Goal: Task Accomplishment & Management: Manage account settings

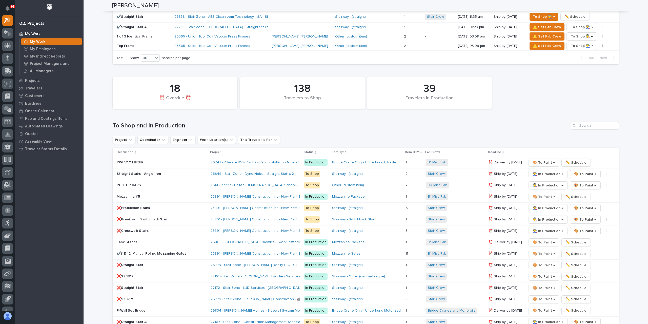
scroll to position [875, 0]
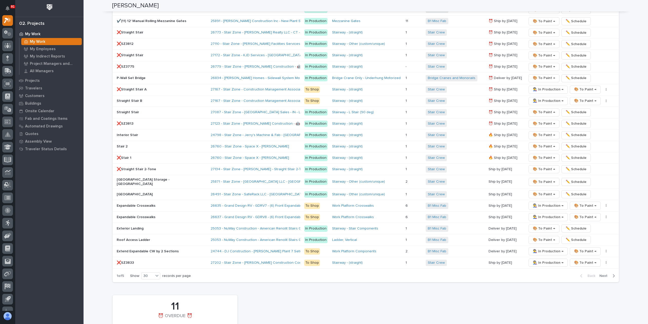
click at [602, 273] on span "Next" at bounding box center [605, 275] width 11 height 5
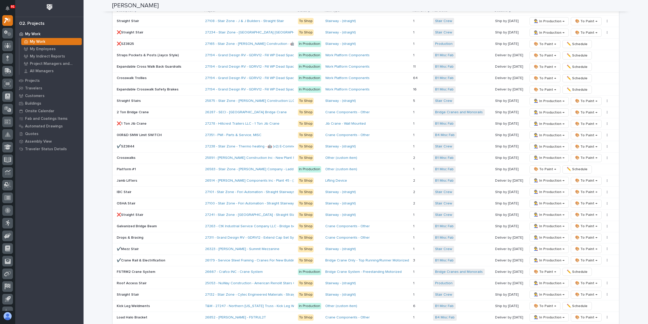
scroll to position [748, 0]
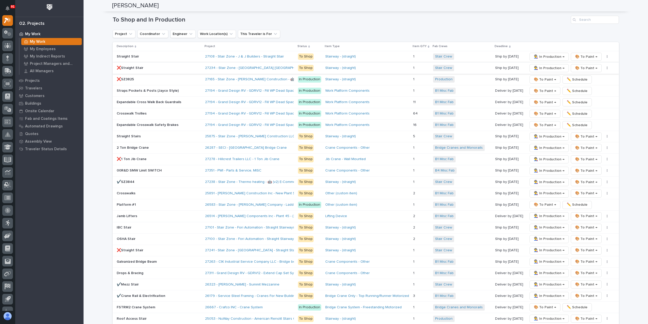
click at [535, 65] on span "👨‍🏭 In Production →" at bounding box center [549, 68] width 31 height 6
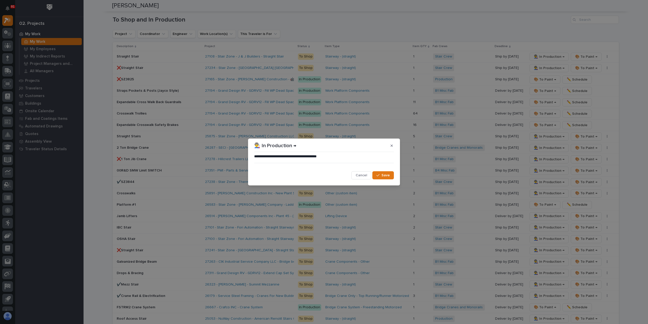
click at [388, 175] on span "Save" at bounding box center [386, 175] width 8 height 5
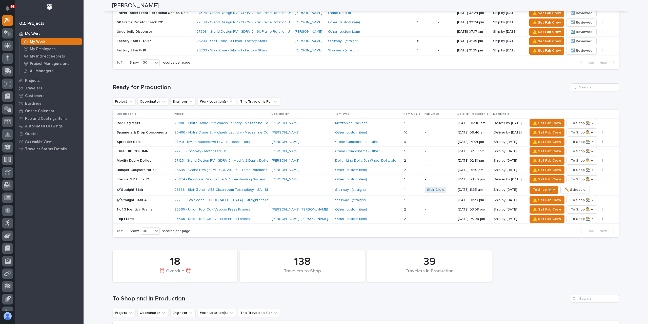
scroll to position [449, 0]
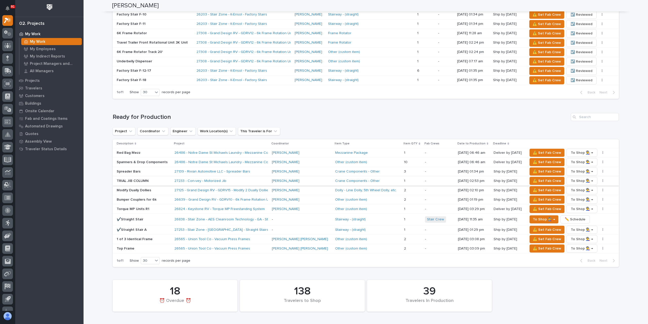
click at [603, 179] on icon "button" at bounding box center [603, 180] width 1 height 3
click at [574, 191] on span "✏️ Schedule" at bounding box center [578, 191] width 21 height 6
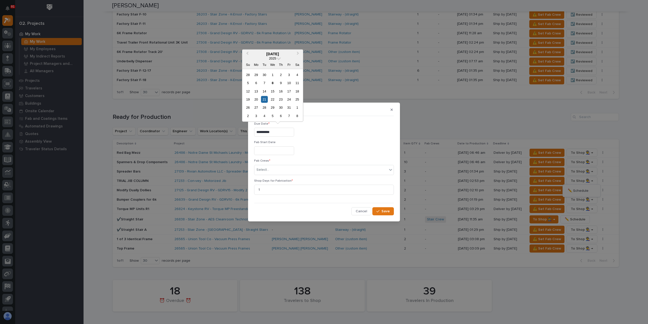
click at [275, 136] on input "**********" at bounding box center [274, 132] width 40 height 9
click at [287, 81] on div "10" at bounding box center [289, 83] width 7 height 7
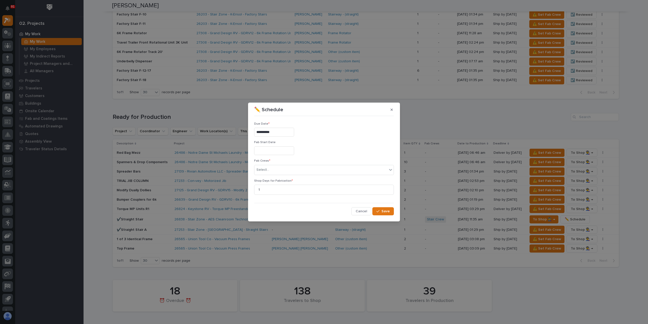
type input "**********"
click at [280, 167] on div "Select..." at bounding box center [320, 170] width 133 height 8
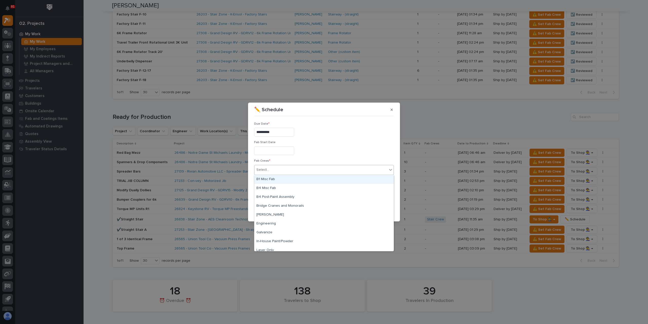
click at [272, 179] on div "B1 Misc Fab" at bounding box center [323, 179] width 139 height 9
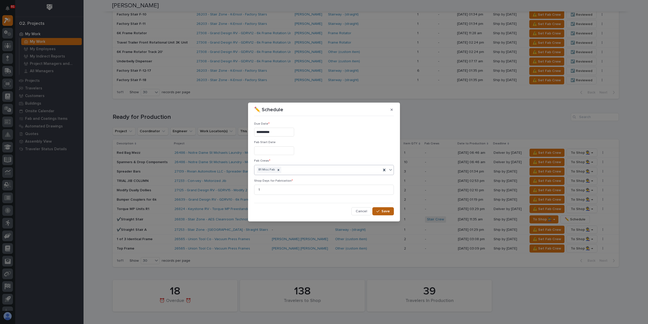
click at [379, 211] on icon "button" at bounding box center [378, 211] width 3 height 4
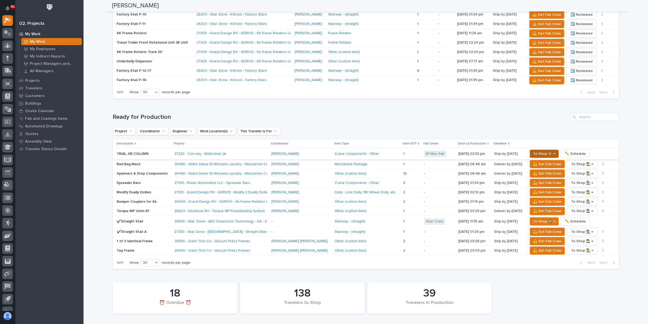
click at [539, 151] on span "To Shop 👨‍🏭 →" at bounding box center [544, 154] width 22 height 6
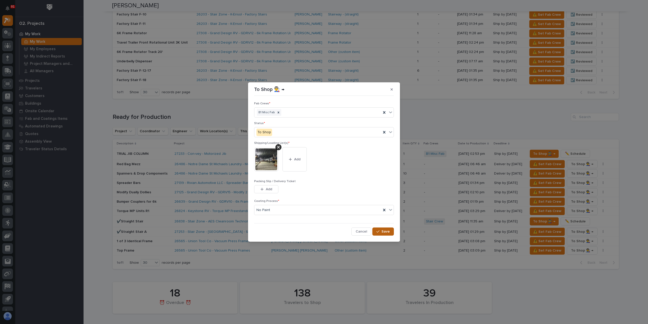
click at [382, 232] on div "button" at bounding box center [379, 232] width 5 height 4
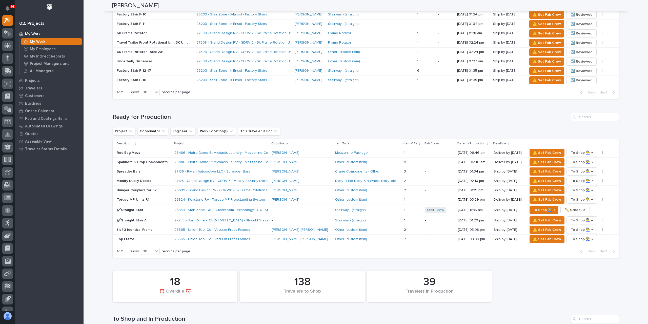
click at [596, 195] on div "⚠️ Set Fab Crew To Shop 👨‍🏭 → ✏️ Schedule" at bounding box center [570, 199] width 84 height 8
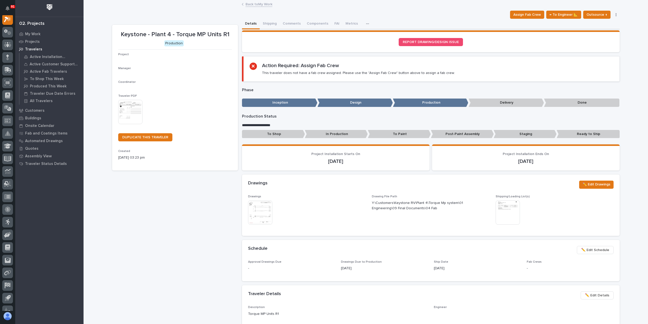
scroll to position [13, 0]
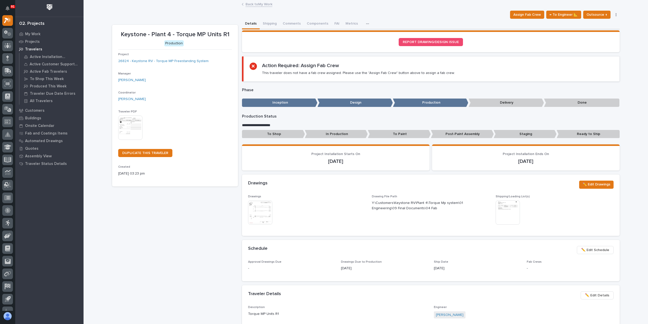
click at [250, 5] on link "Back to My Work" at bounding box center [259, 4] width 27 height 6
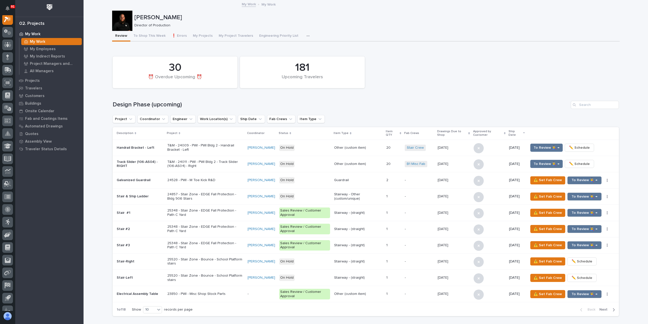
scroll to position [481, 0]
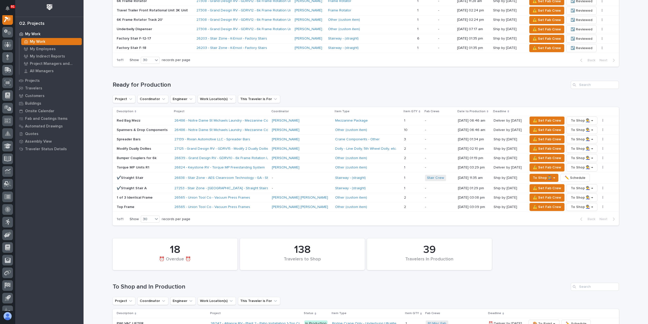
click at [136, 165] on p "Torque MP Units R1" at bounding box center [144, 167] width 54 height 4
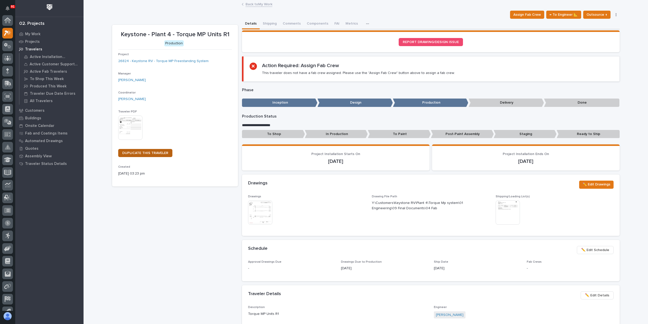
scroll to position [13, 0]
click at [250, 212] on img at bounding box center [260, 212] width 24 height 24
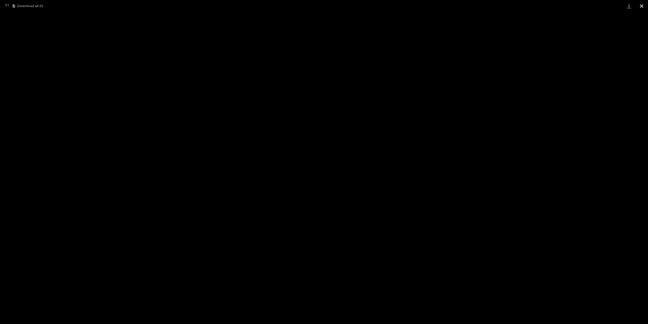
click at [640, 4] on button "Close gallery" at bounding box center [642, 6] width 13 height 12
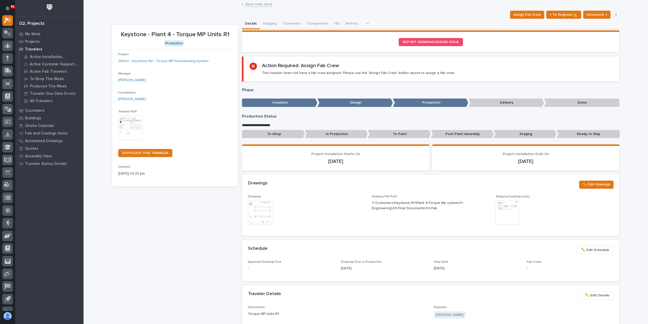
click at [259, 3] on link "Back to My Work" at bounding box center [259, 4] width 27 height 6
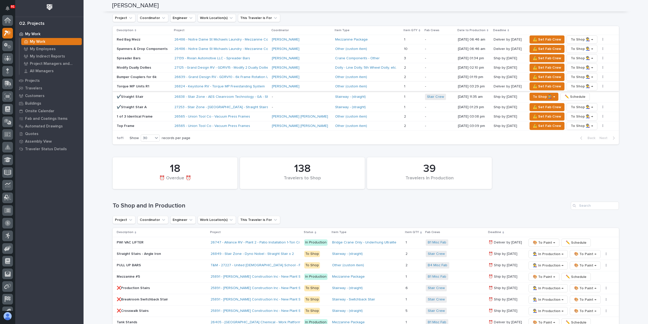
scroll to position [481, 0]
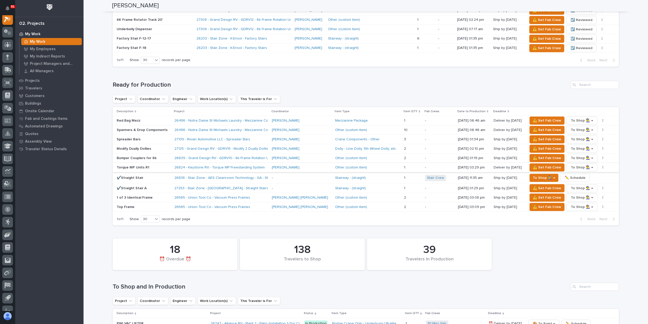
click at [600, 166] on button "button" at bounding box center [603, 168] width 7 height 4
click at [579, 175] on span "✏️ Schedule" at bounding box center [578, 177] width 21 height 6
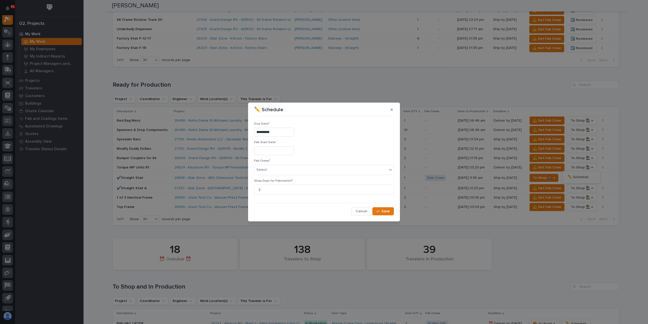
click at [279, 135] on input "**********" at bounding box center [274, 132] width 40 height 9
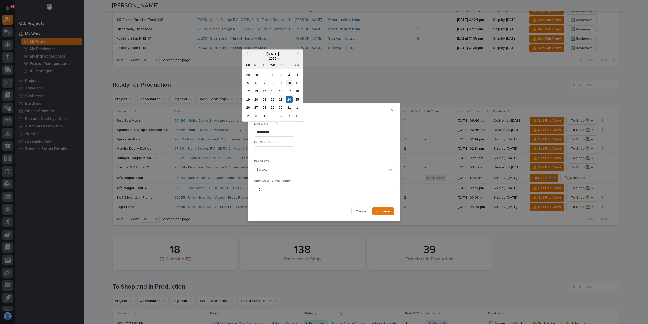
click at [289, 83] on div "10" at bounding box center [289, 83] width 7 height 7
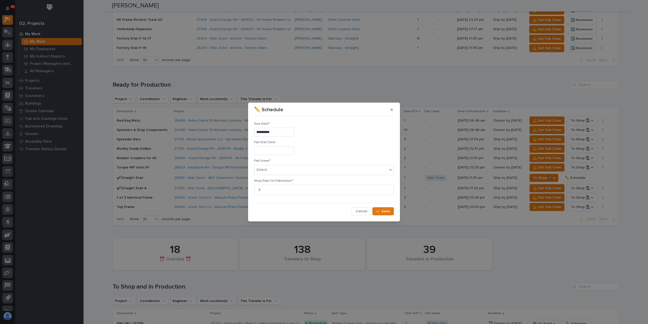
type input "**********"
click at [268, 171] on div "Select..." at bounding box center [263, 169] width 13 height 5
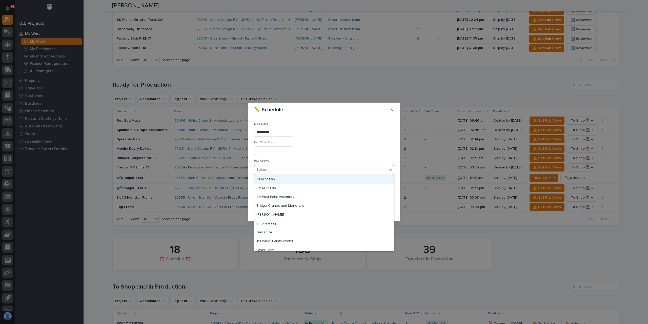
click at [275, 179] on div "B1 Misc Fab" at bounding box center [323, 179] width 139 height 9
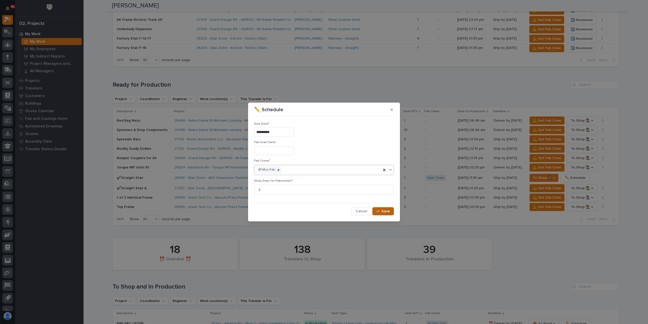
click at [386, 214] on button "Save" at bounding box center [383, 211] width 22 height 8
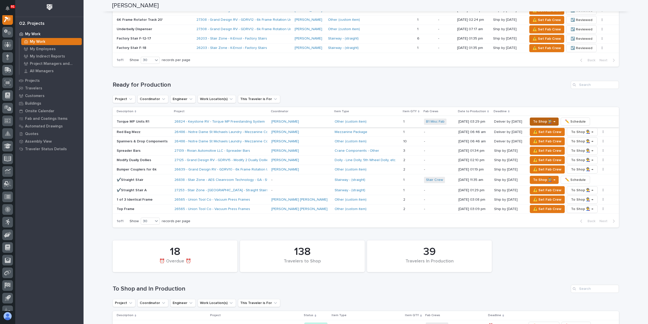
click at [537, 119] on span "To Shop 👨‍🏭 →" at bounding box center [544, 122] width 22 height 6
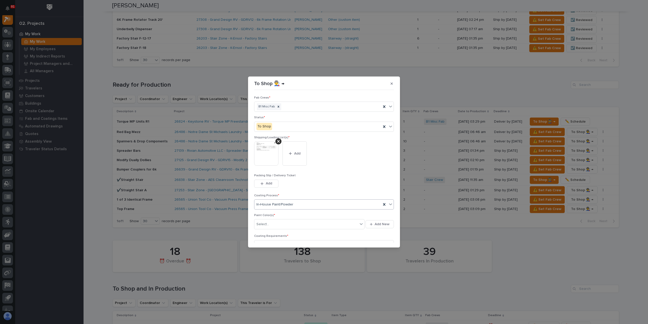
click at [300, 207] on div "In-House Paint/Powder" at bounding box center [317, 204] width 127 height 8
click at [265, 228] on div "No Paint" at bounding box center [322, 231] width 137 height 9
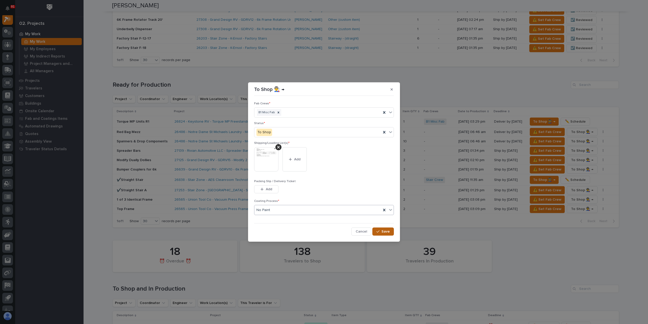
click at [377, 229] on button "Save" at bounding box center [383, 231] width 22 height 8
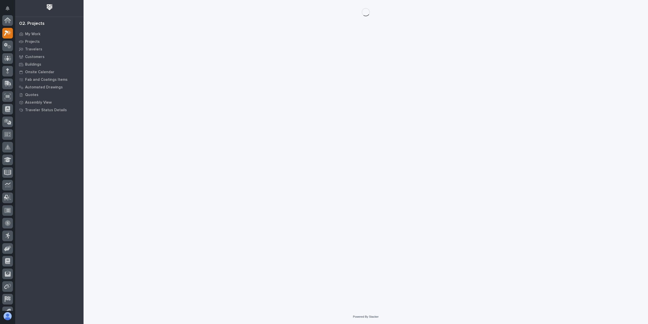
scroll to position [13, 0]
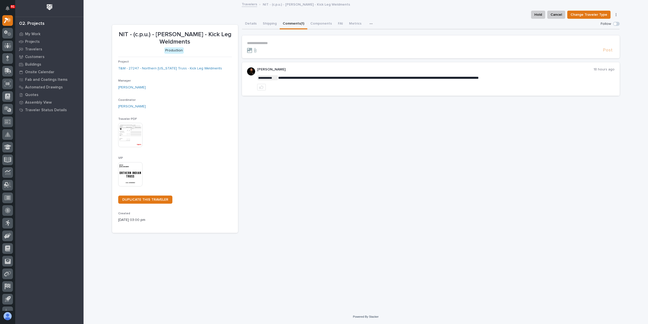
click at [265, 43] on p "**********" at bounding box center [431, 43] width 368 height 4
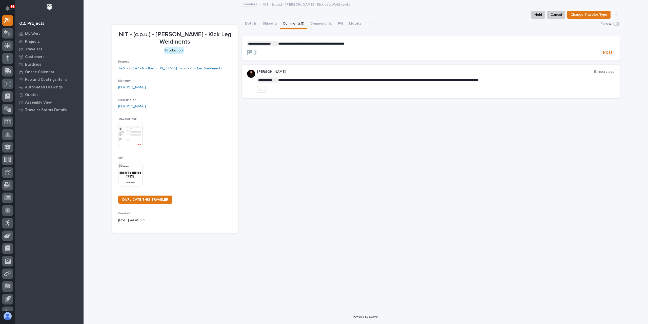
click at [604, 52] on span "Post" at bounding box center [608, 53] width 10 height 6
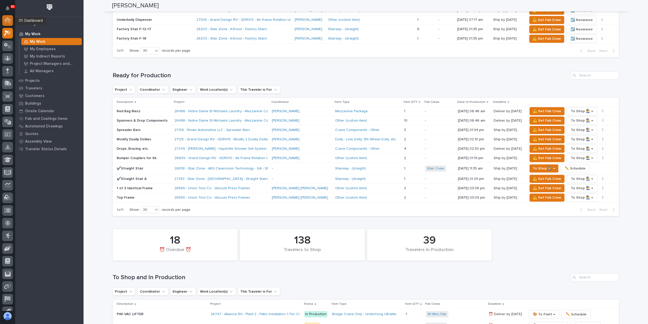
click at [6, 18] on icon at bounding box center [7, 20] width 7 height 6
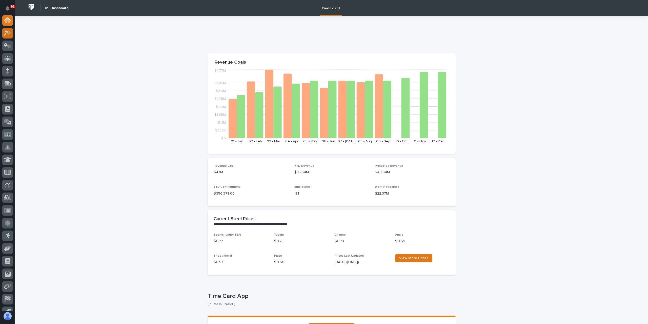
click at [11, 33] on icon at bounding box center [7, 33] width 7 height 6
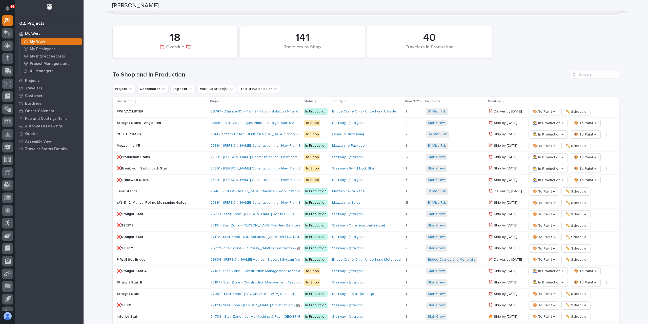
scroll to position [861, 0]
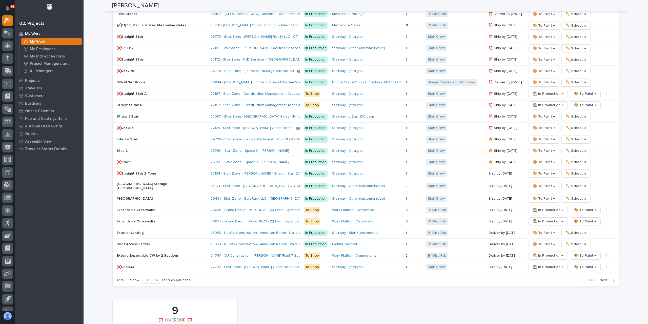
click at [535, 91] on span "👨‍🏭 In Production →" at bounding box center [548, 94] width 31 height 6
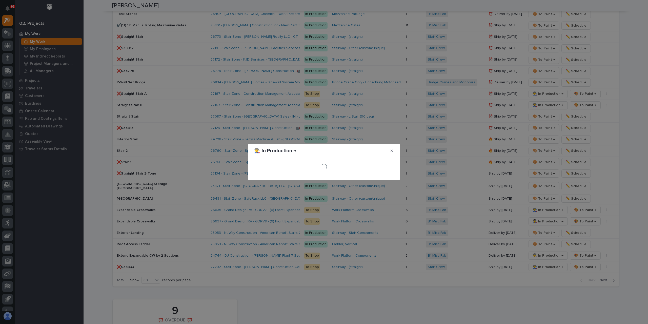
click at [383, 173] on div "Loading..." at bounding box center [324, 166] width 140 height 15
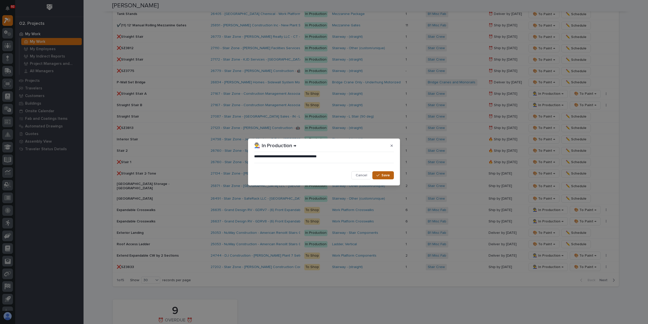
click at [381, 176] on button "Save" at bounding box center [383, 175] width 22 height 8
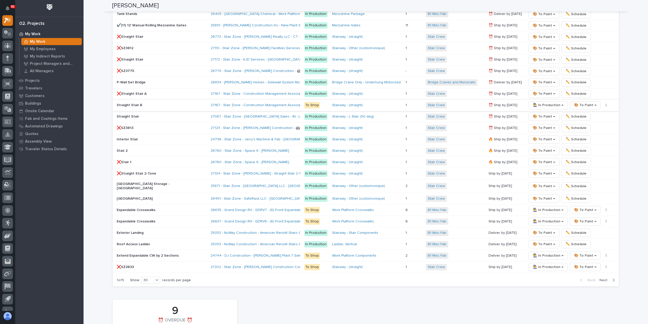
click at [533, 102] on span "👨‍🏭 In Production →" at bounding box center [548, 105] width 31 height 6
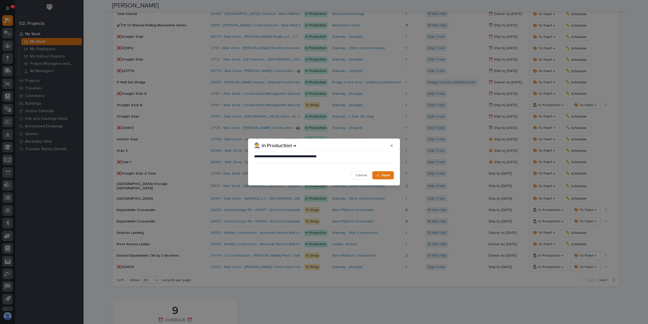
click at [385, 173] on span "Save" at bounding box center [386, 175] width 8 height 5
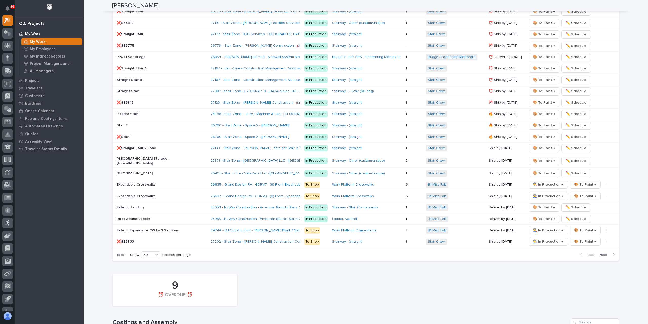
scroll to position [881, 0]
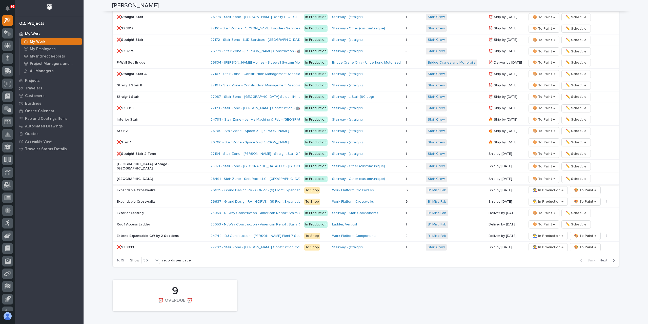
click at [540, 176] on span "🎨 To Paint →" at bounding box center [544, 179] width 22 height 6
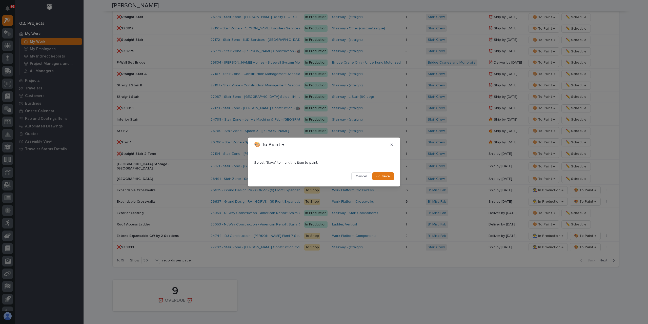
click at [385, 176] on span "Save" at bounding box center [386, 176] width 8 height 5
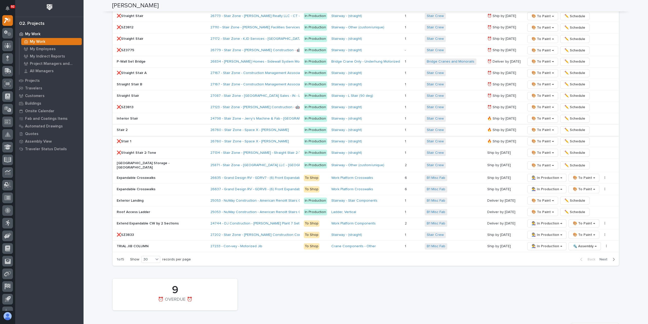
scroll to position [887, 0]
